Goal: Complete application form

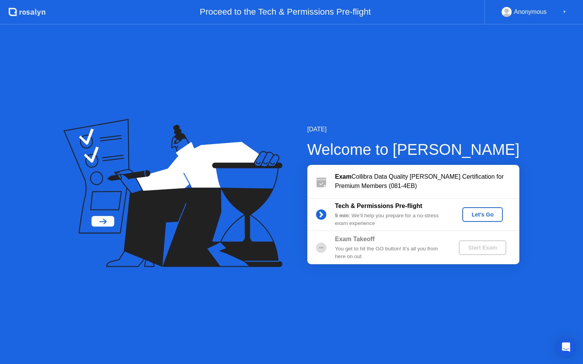
click at [480, 217] on div "Let's Go" at bounding box center [482, 215] width 34 height 6
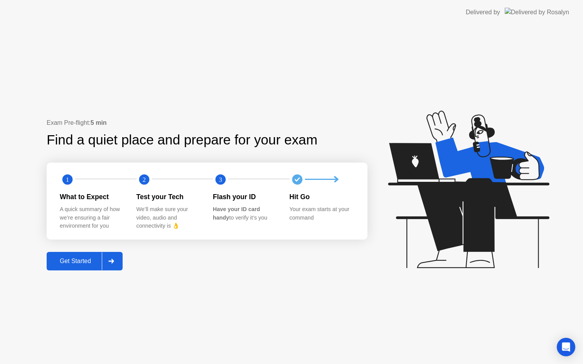
click at [116, 259] on div at bounding box center [111, 261] width 18 height 18
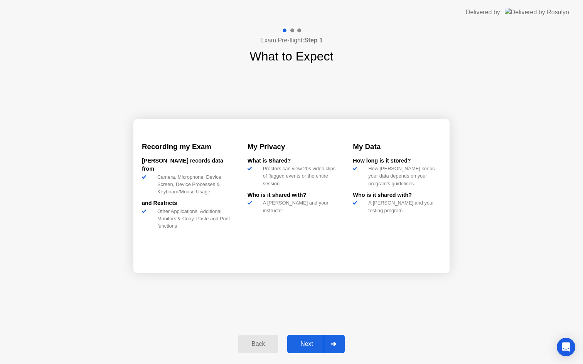
click at [338, 346] on div at bounding box center [333, 344] width 18 height 18
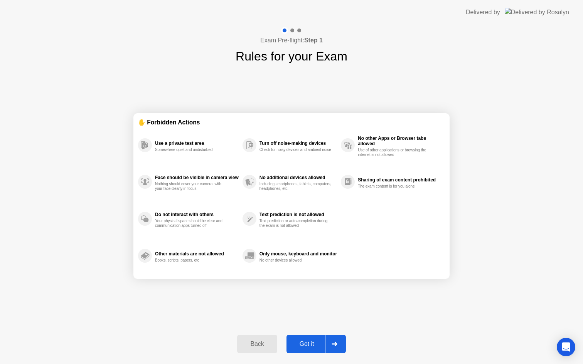
click at [307, 342] on div "Got it" at bounding box center [307, 344] width 36 height 7
select select "Available cameras"
select select "Available speakers"
select select "Available microphones"
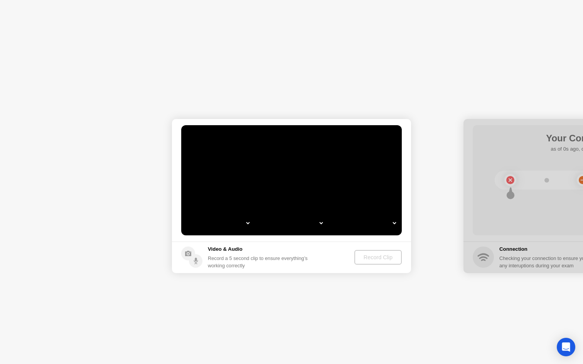
select select "**********"
select select "*******"
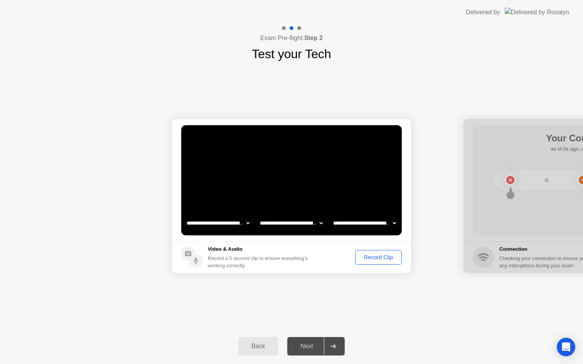
click at [375, 256] on div "Record Clip" at bounding box center [378, 257] width 41 height 6
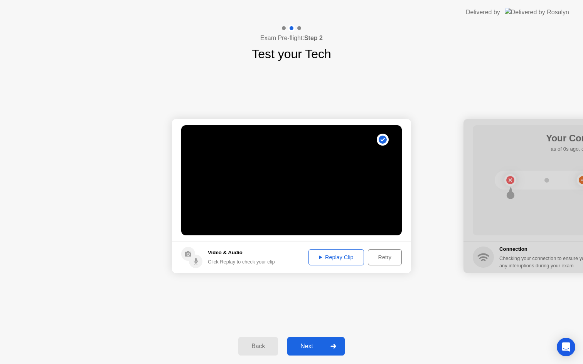
click at [341, 258] on div "Replay Clip" at bounding box center [336, 257] width 50 height 6
click at [384, 260] on div "Retry" at bounding box center [384, 257] width 29 height 6
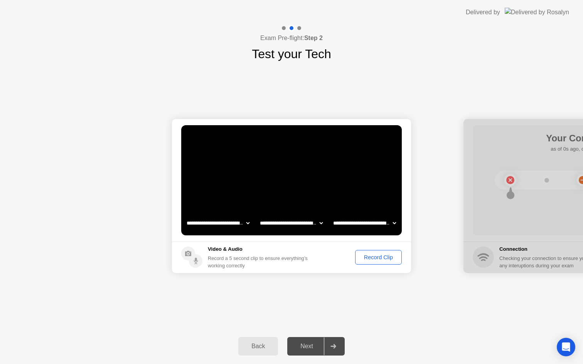
click at [375, 255] on div "Record Clip" at bounding box center [378, 257] width 41 height 6
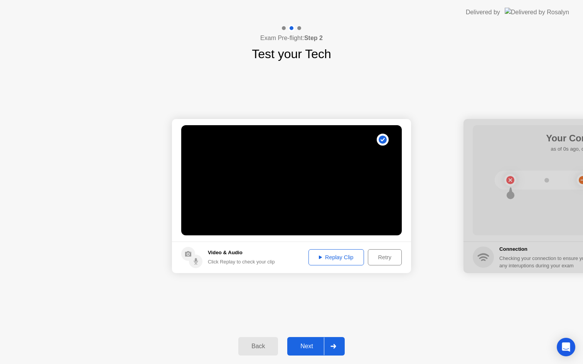
click at [335, 255] on div "Replay Clip" at bounding box center [336, 257] width 50 height 6
click at [316, 344] on div "Next" at bounding box center [306, 346] width 34 height 7
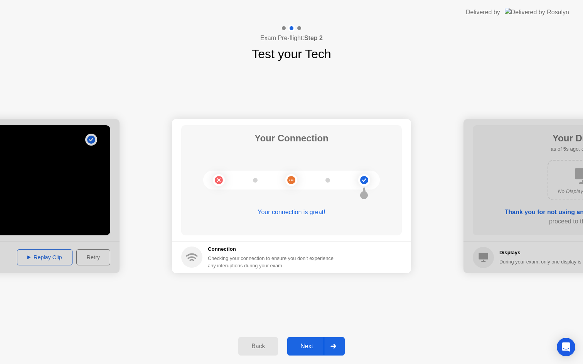
click at [308, 346] on div "Next" at bounding box center [306, 346] width 34 height 7
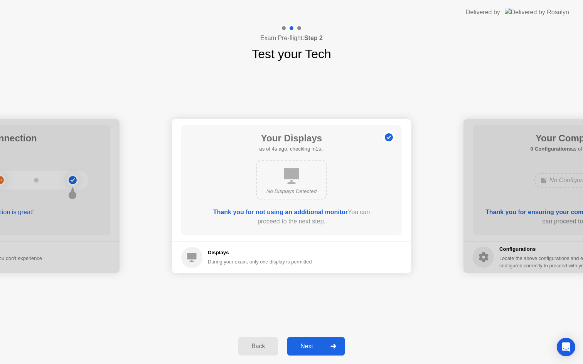
click at [308, 346] on div "Next" at bounding box center [306, 346] width 34 height 7
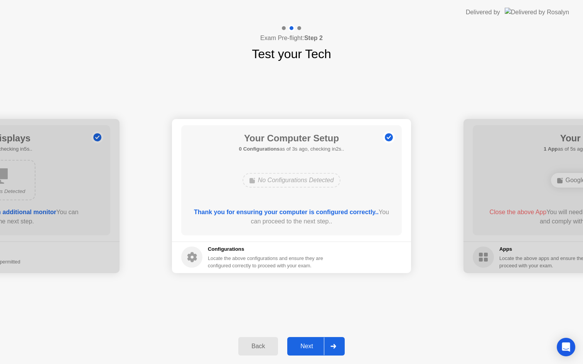
click at [308, 346] on div "Next" at bounding box center [306, 346] width 34 height 7
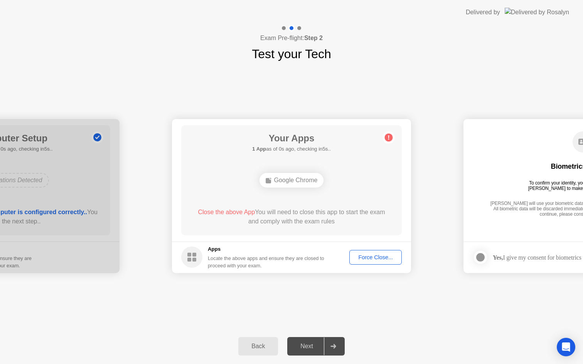
click at [369, 256] on div "Force Close..." at bounding box center [375, 257] width 47 height 6
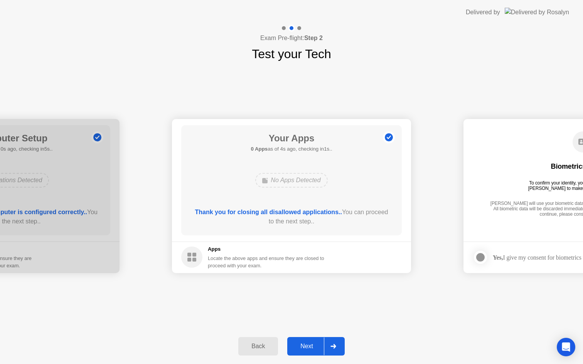
click at [315, 348] on div "Next" at bounding box center [306, 346] width 34 height 7
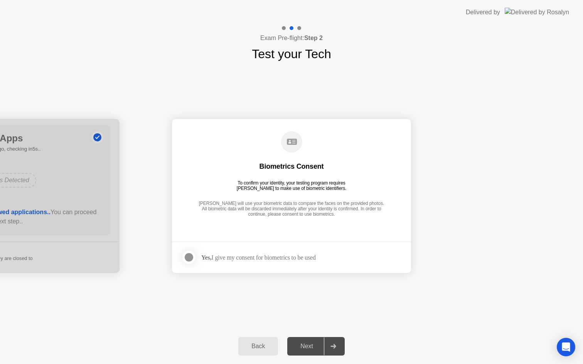
click at [267, 260] on div "Yes, I give my consent for biometrics to be used" at bounding box center [258, 257] width 114 height 7
click at [309, 350] on div "Next" at bounding box center [306, 346] width 34 height 7
click at [335, 345] on icon at bounding box center [332, 346] width 5 height 5
click at [190, 257] on div at bounding box center [188, 257] width 9 height 9
click at [320, 346] on div "Next" at bounding box center [306, 346] width 34 height 7
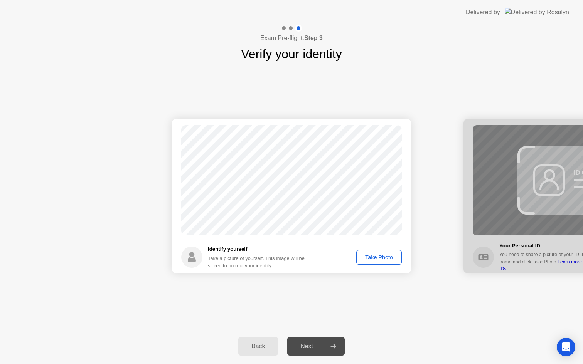
click at [375, 260] on div "Take Photo" at bounding box center [379, 257] width 40 height 6
click at [314, 352] on button "Next" at bounding box center [315, 346] width 57 height 18
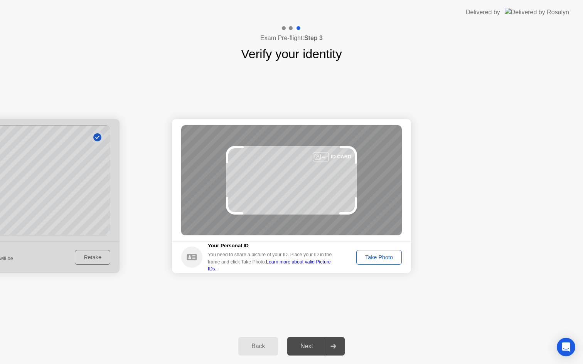
click at [372, 254] on div "Take Photo" at bounding box center [379, 257] width 40 height 6
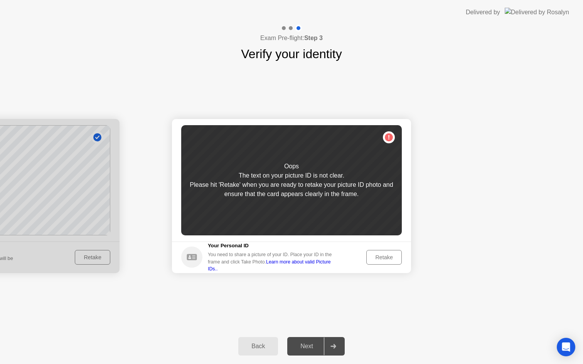
click at [378, 259] on div "Retake" at bounding box center [384, 257] width 30 height 6
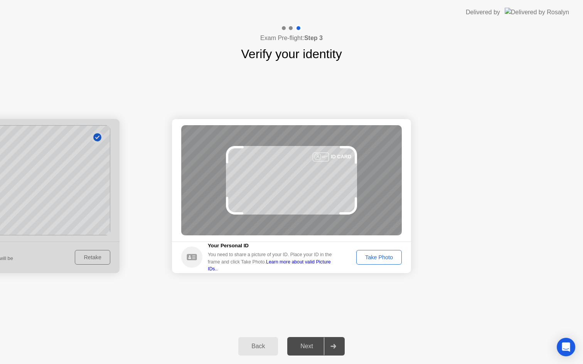
click at [378, 259] on div "Take Photo" at bounding box center [379, 257] width 40 height 6
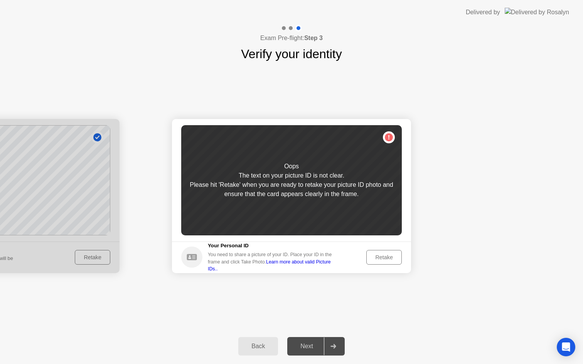
click at [378, 259] on div "Retake" at bounding box center [384, 257] width 30 height 6
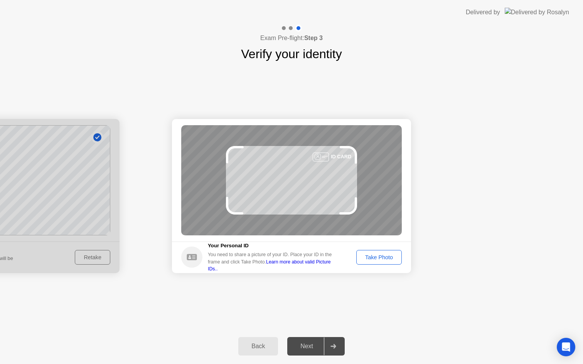
click at [378, 259] on div "Take Photo" at bounding box center [379, 257] width 40 height 6
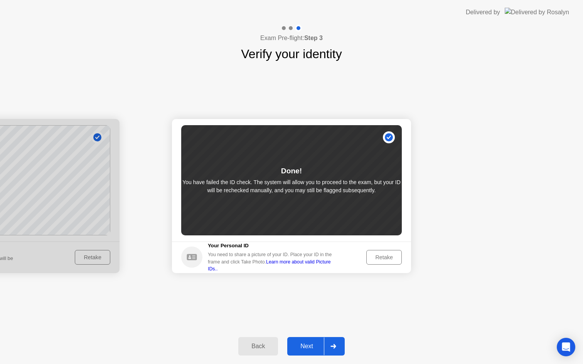
click at [372, 257] on div "Retake" at bounding box center [384, 257] width 30 height 6
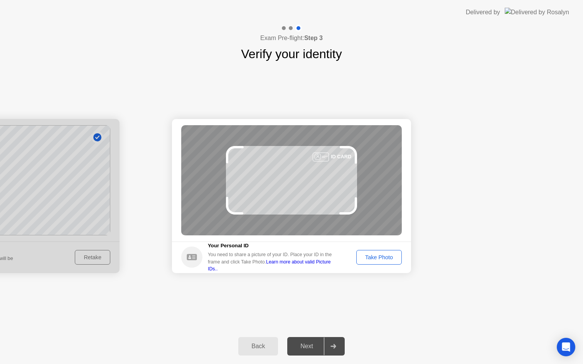
click at [379, 258] on div "Take Photo" at bounding box center [379, 257] width 40 height 6
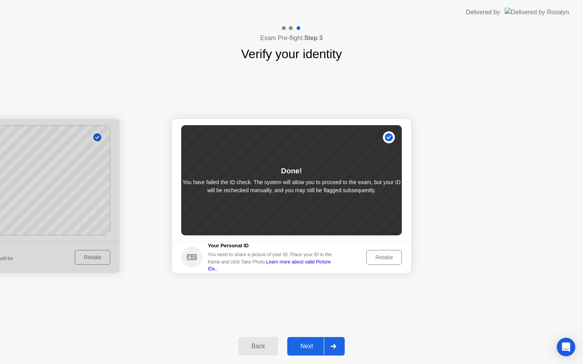
click at [335, 343] on div at bounding box center [333, 347] width 18 height 18
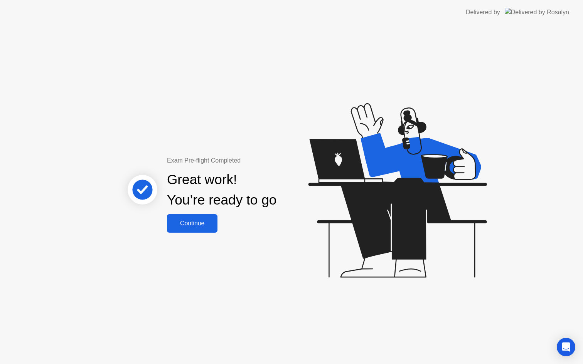
click at [190, 221] on div "Continue" at bounding box center [192, 223] width 46 height 7
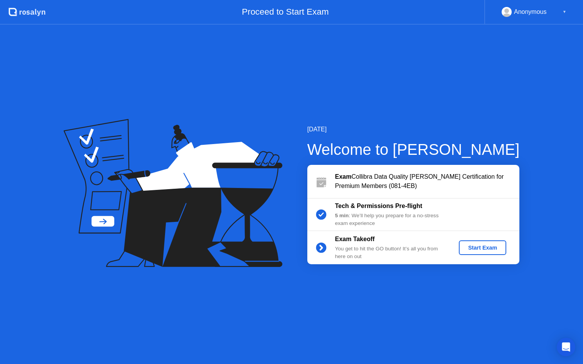
click at [495, 247] on div "Start Exam" at bounding box center [482, 248] width 41 height 6
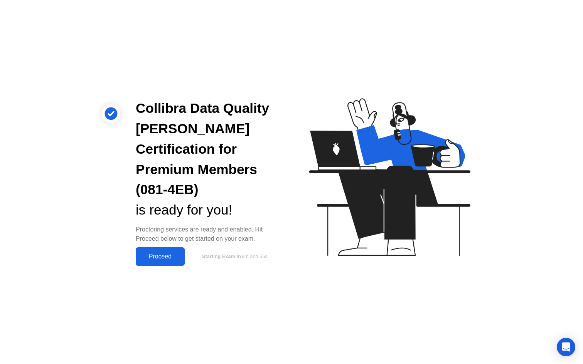
click at [151, 253] on div "Proceed" at bounding box center [160, 256] width 44 height 7
